Goal: Find specific page/section: Find specific page/section

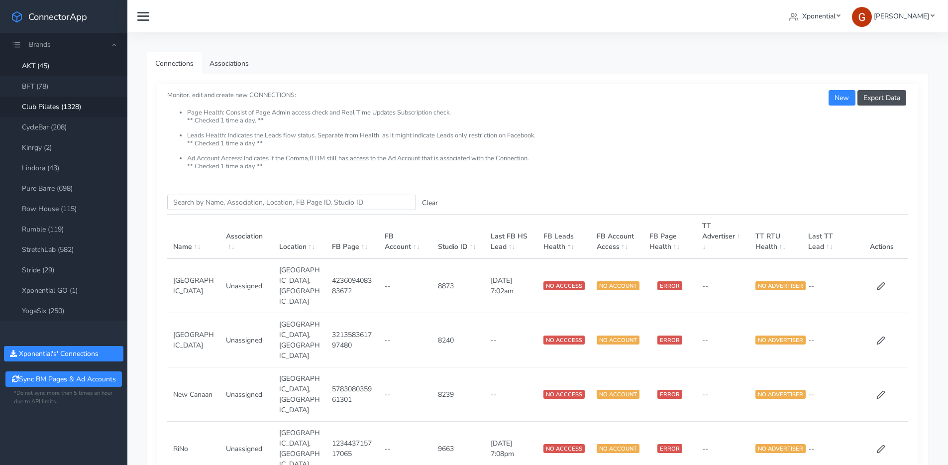
click at [42, 107] on link "Club Pilates (1328)" at bounding box center [63, 106] width 127 height 20
click at [206, 206] on input "Search this table" at bounding box center [291, 201] width 249 height 15
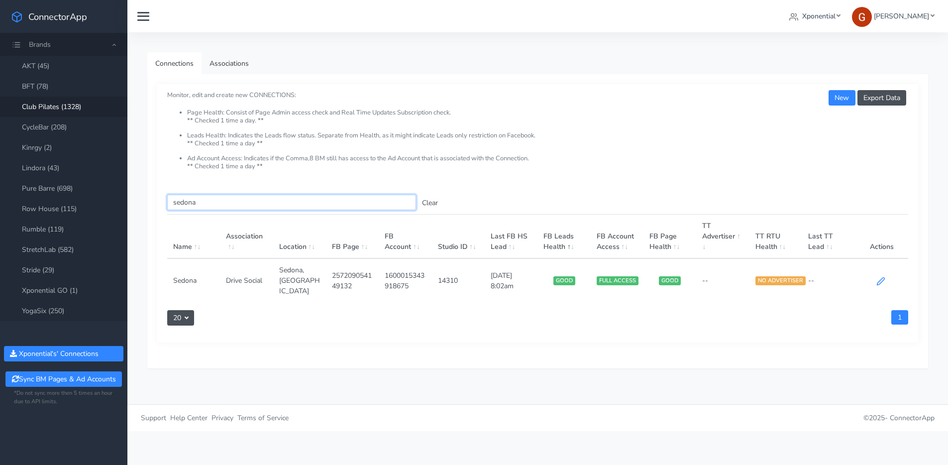
type input "sedona"
click at [884, 277] on icon at bounding box center [880, 281] width 9 height 9
